Goal: Transaction & Acquisition: Purchase product/service

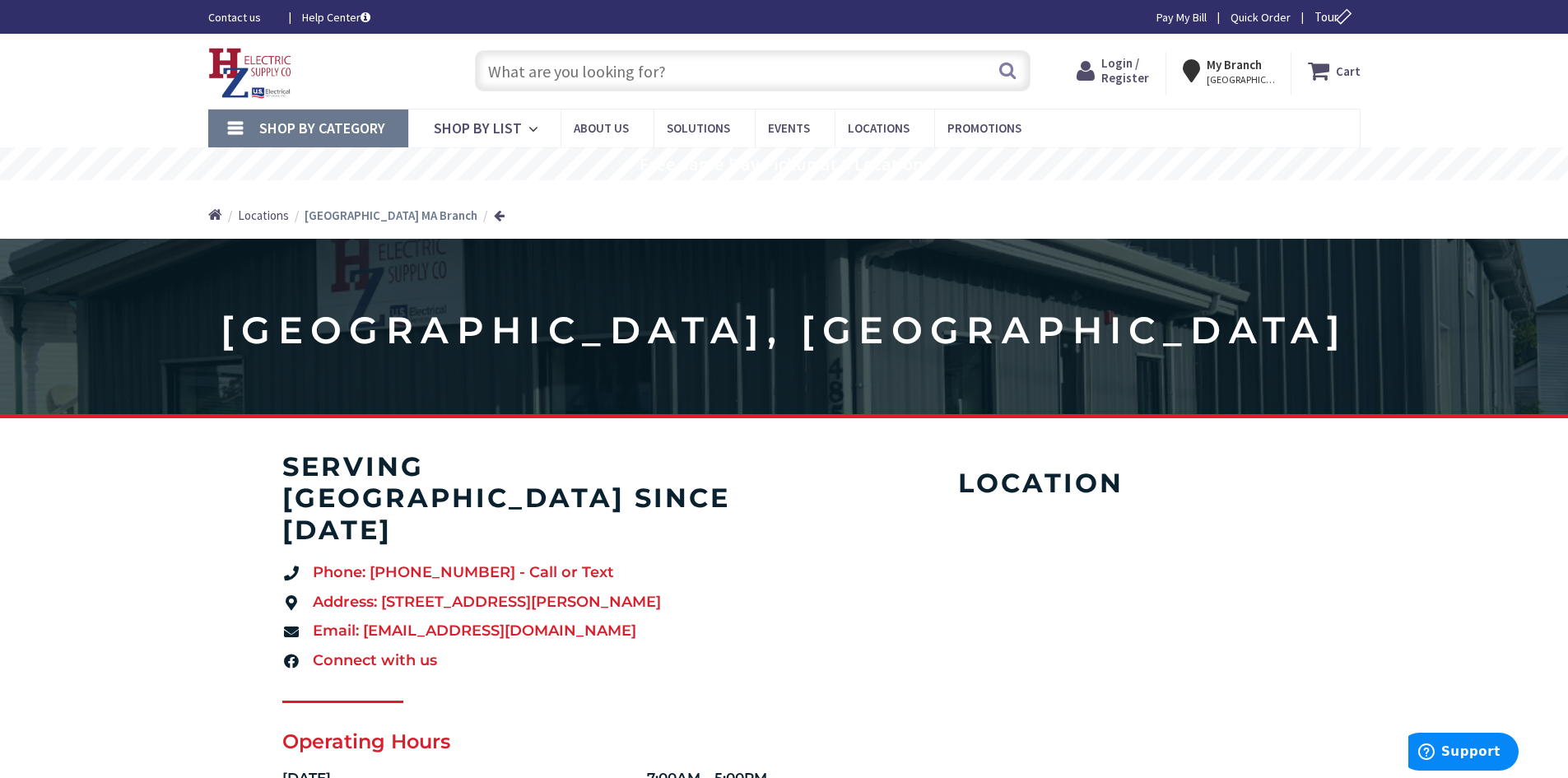
click at [1250, 10] on link "Quick Order" at bounding box center [1260, 17] width 60 height 16
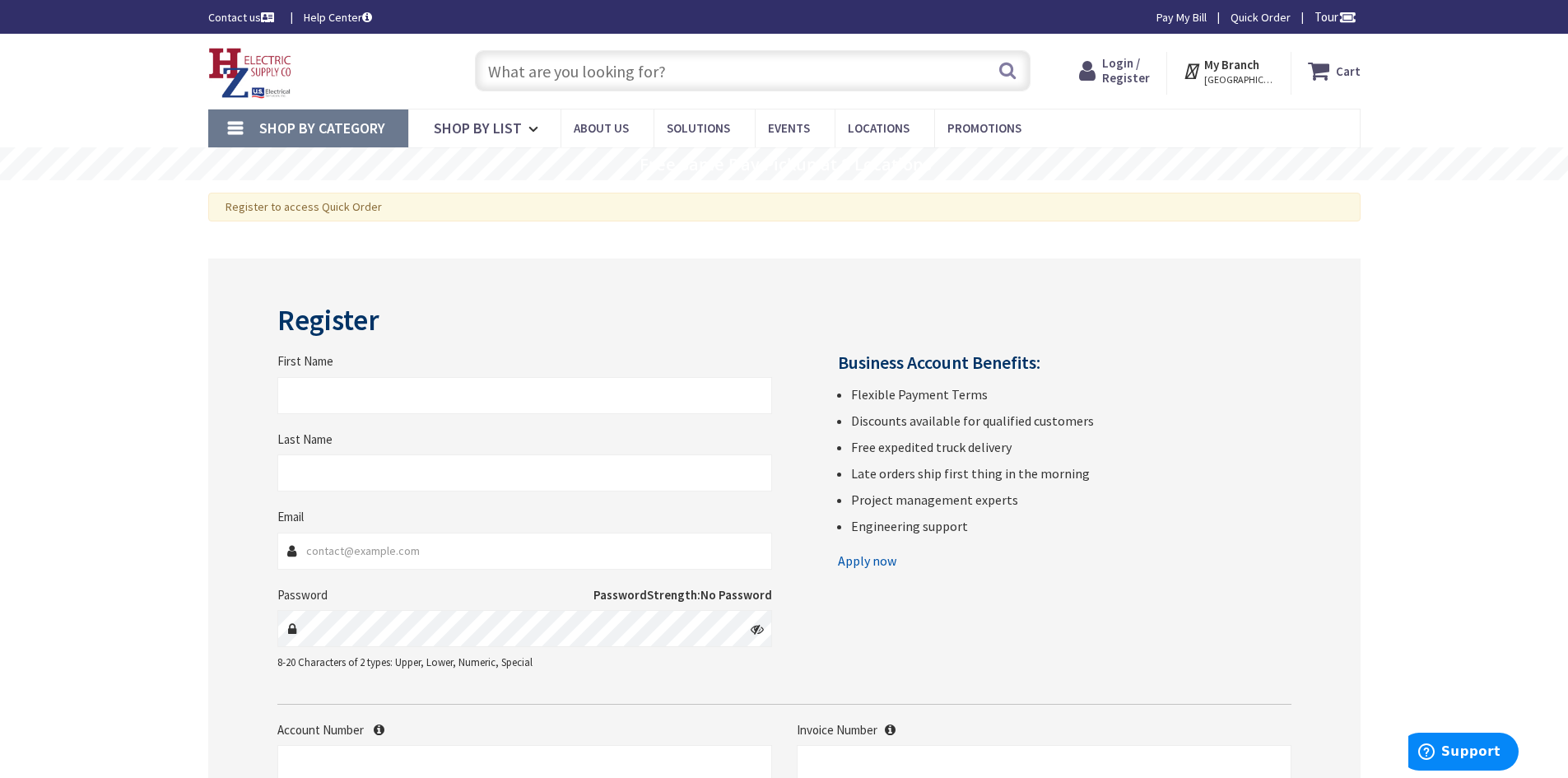
click at [543, 69] on input "text" at bounding box center [752, 71] width 555 height 41
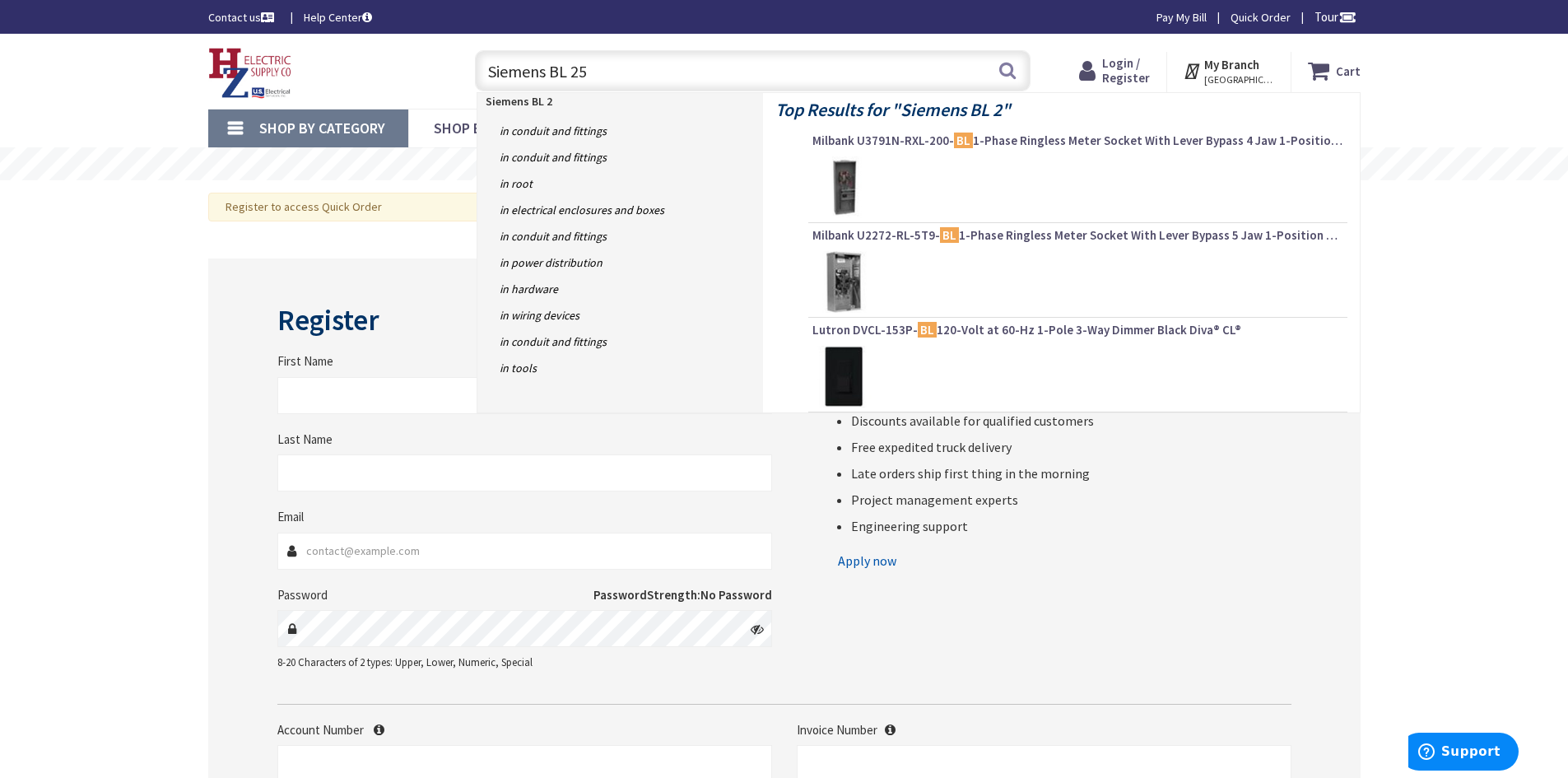
type input "Siemens BL 250"
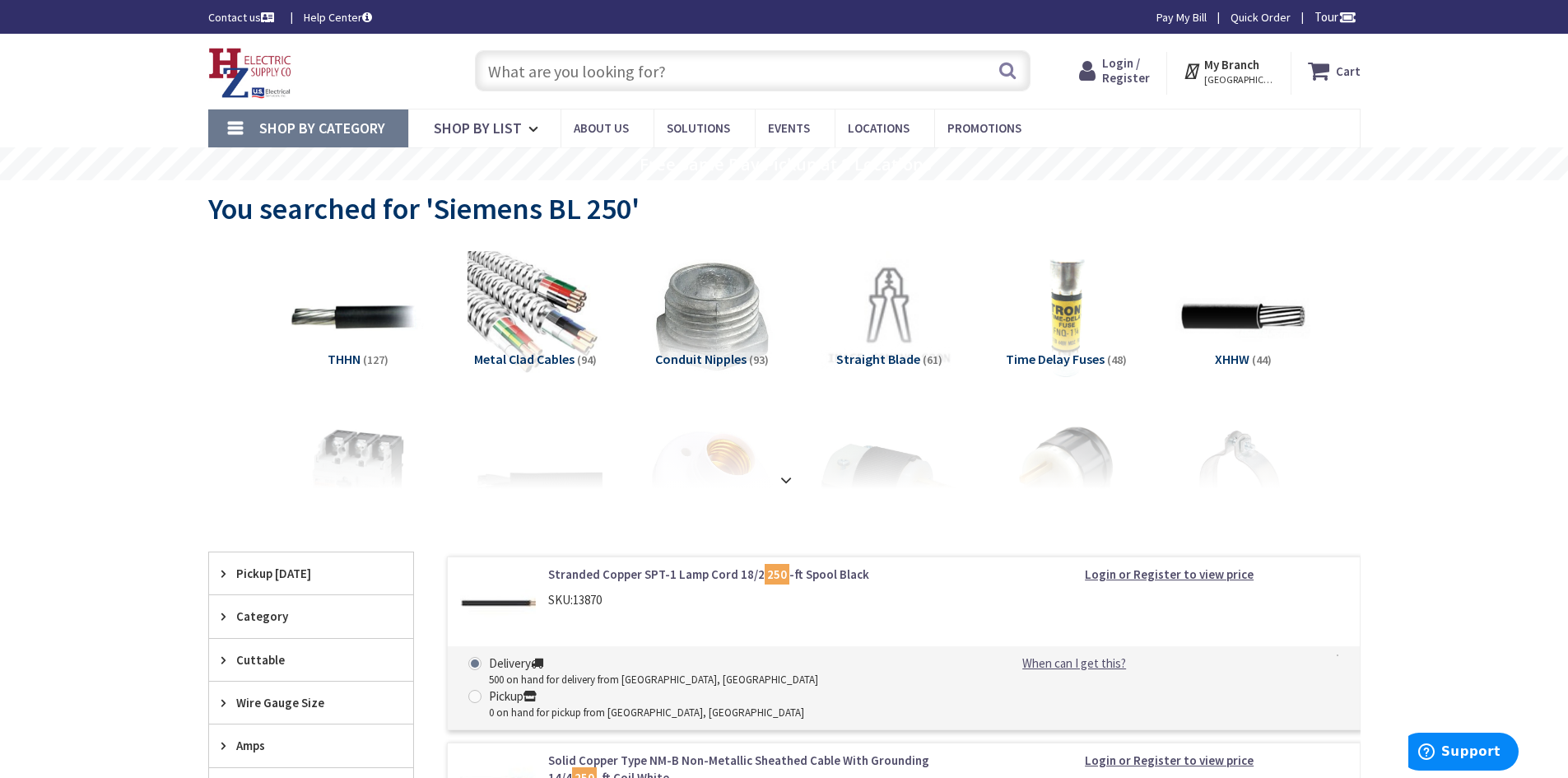
click at [595, 80] on input "text" at bounding box center [752, 71] width 555 height 41
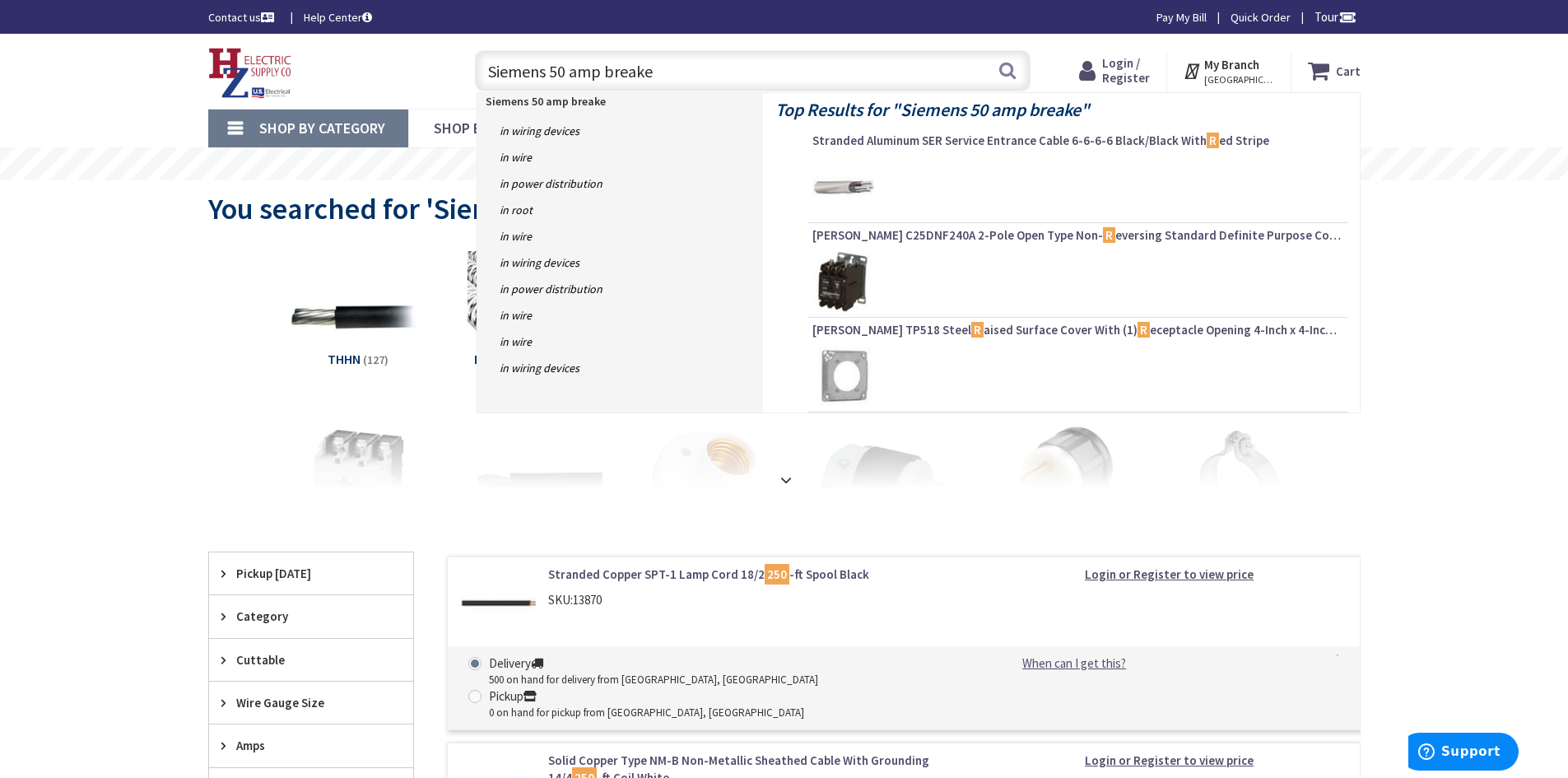
type input "Siemens 50 amp breaker"
